Goal: Task Accomplishment & Management: Manage account settings

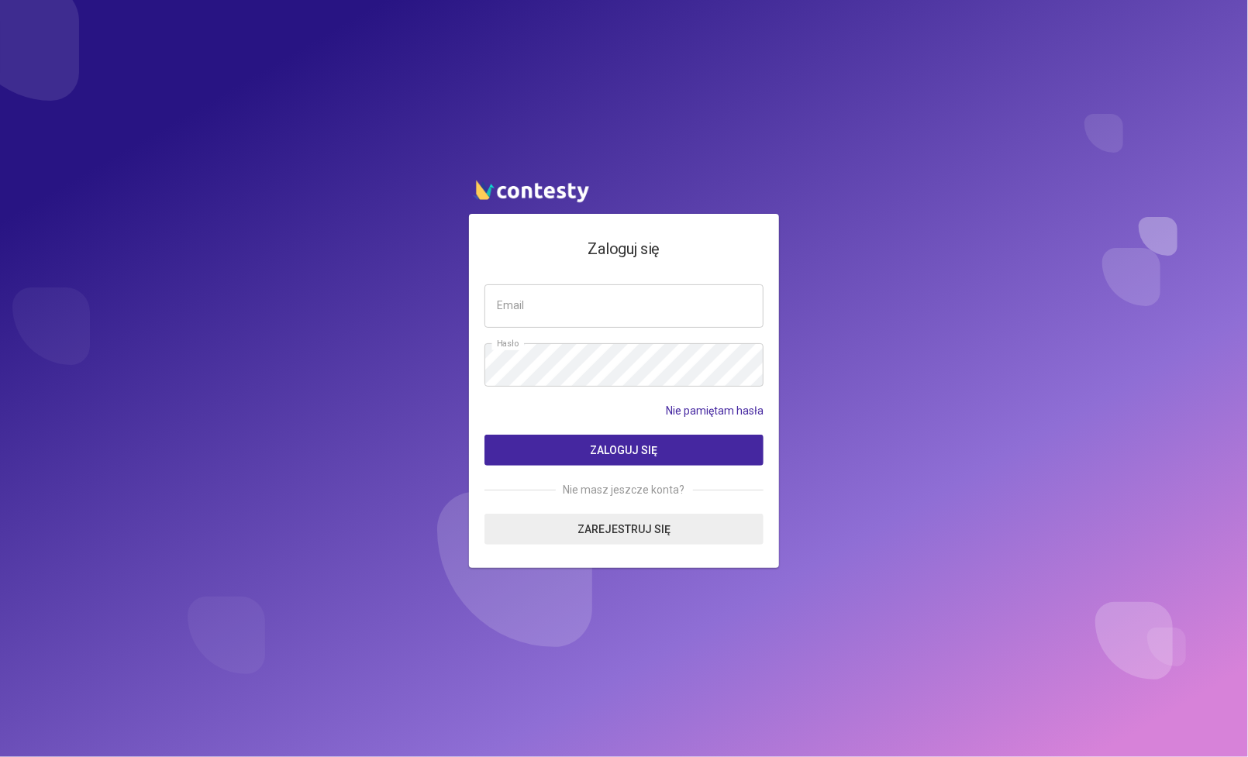
click at [598, 282] on div "Zaloguj się Email Hasło Nie pamiętam hasła Zaloguj się Nie masz jeszcze konta? …" at bounding box center [624, 391] width 310 height 354
click at [571, 314] on input "email" at bounding box center [623, 305] width 279 height 43
type input "**********"
click at [484, 435] on button "Zaloguj się" at bounding box center [623, 450] width 279 height 31
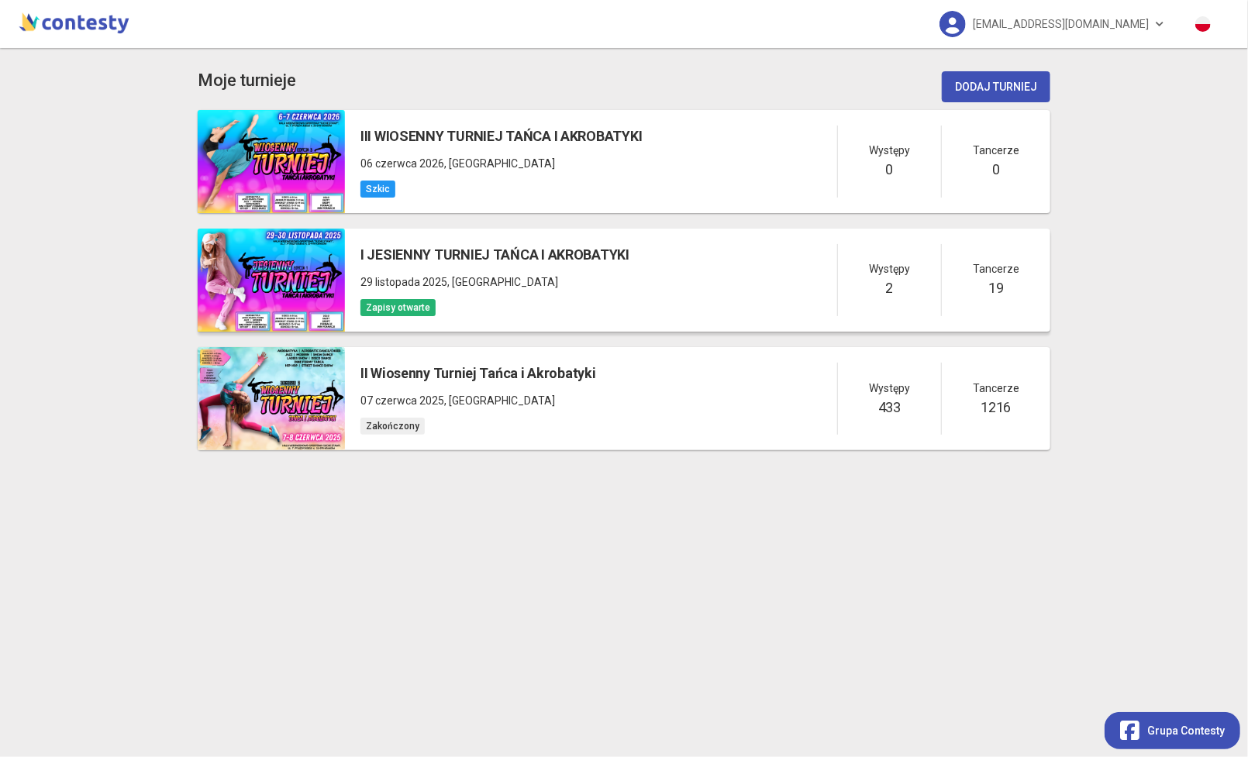
click at [592, 275] on p "[DATE] , [GEOGRAPHIC_DATA]" at bounding box center [494, 282] width 269 height 17
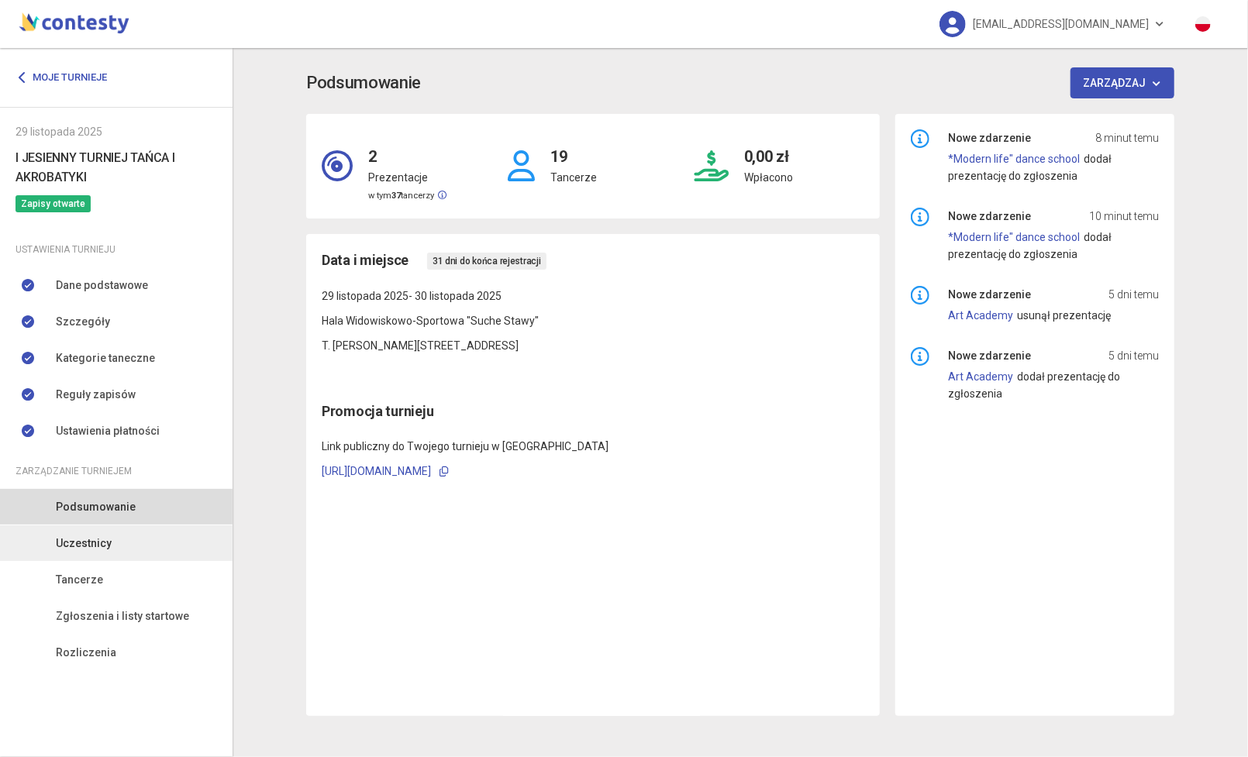
click at [103, 540] on span "Uczestnicy" at bounding box center [84, 543] width 56 height 17
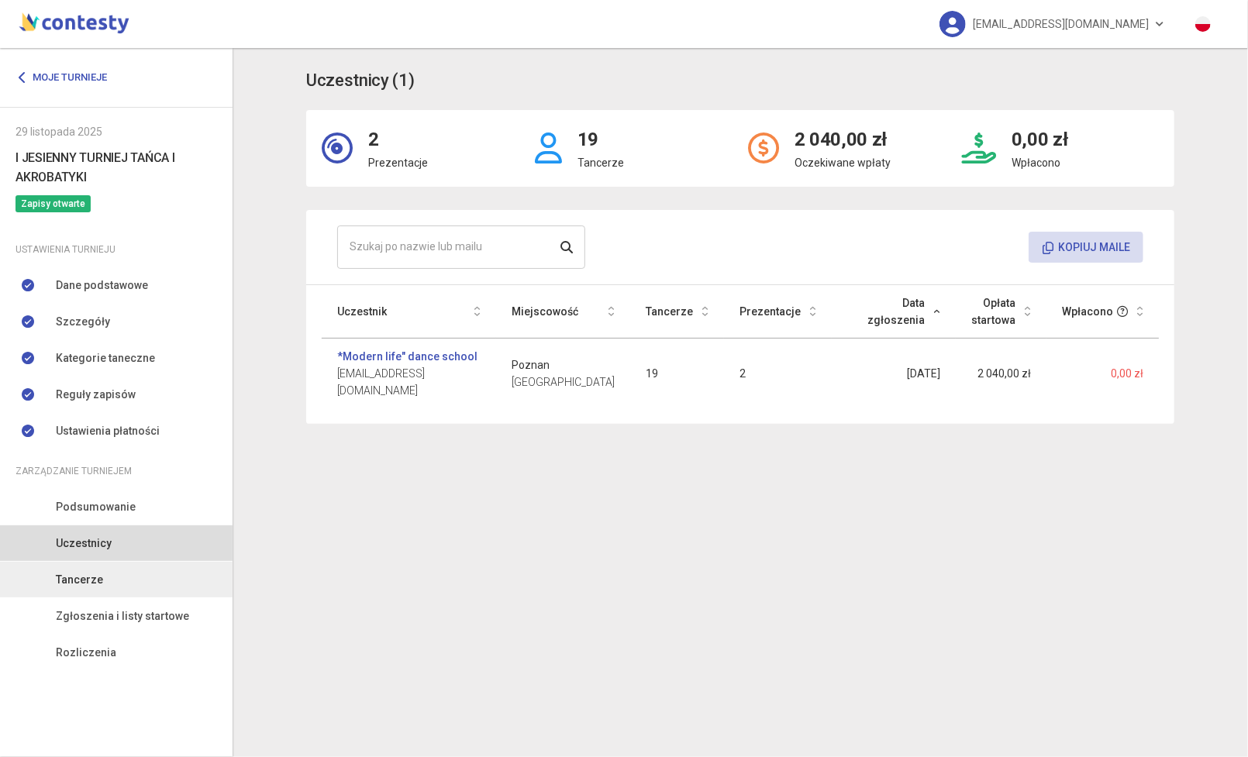
click at [117, 587] on link "Tancerze" at bounding box center [116, 580] width 233 height 36
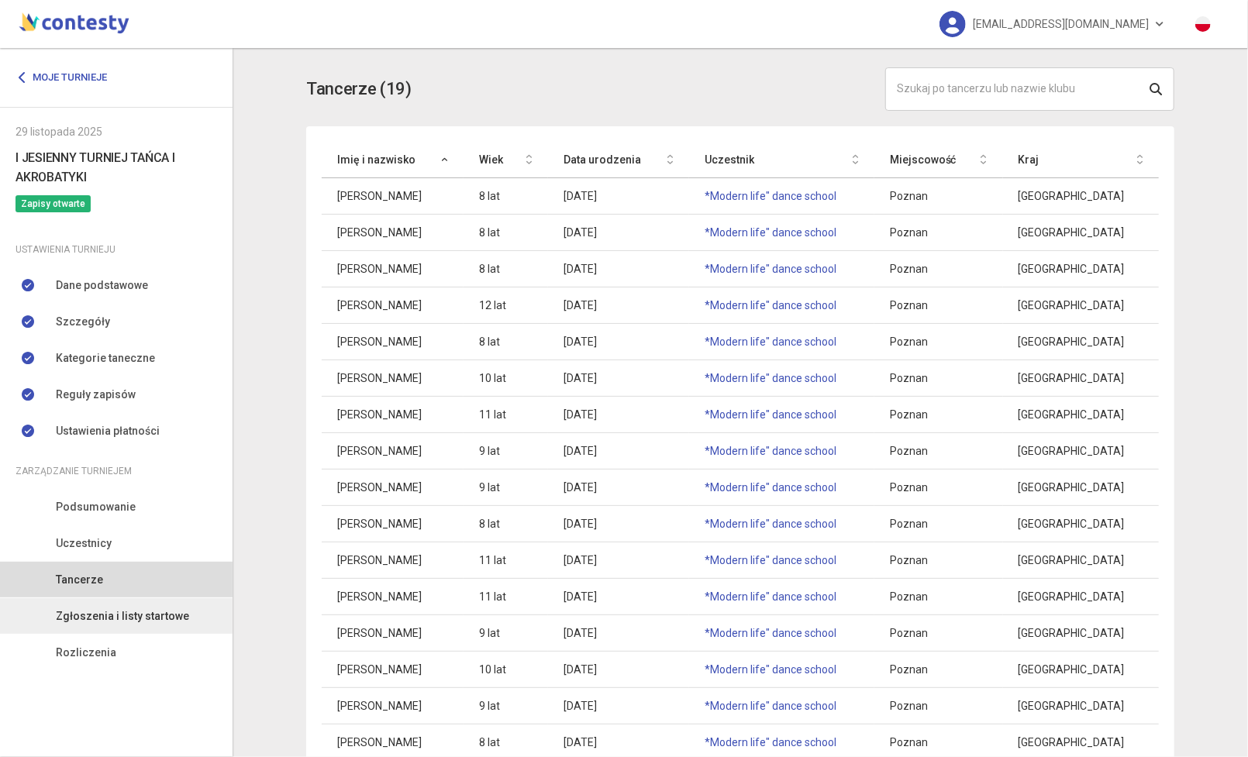
click at [102, 605] on link "Zgłoszenia i listy startowe" at bounding box center [116, 616] width 233 height 36
